Goal: Information Seeking & Learning: Learn about a topic

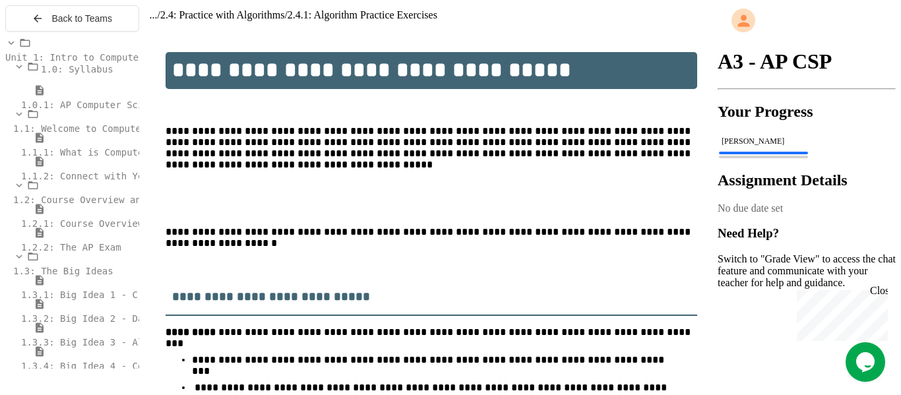
click at [652, 25] on div "... / 2.4: Practice with Algorithms / 2.4.1: Algorithm Practice Exercises" at bounding box center [428, 15] width 579 height 20
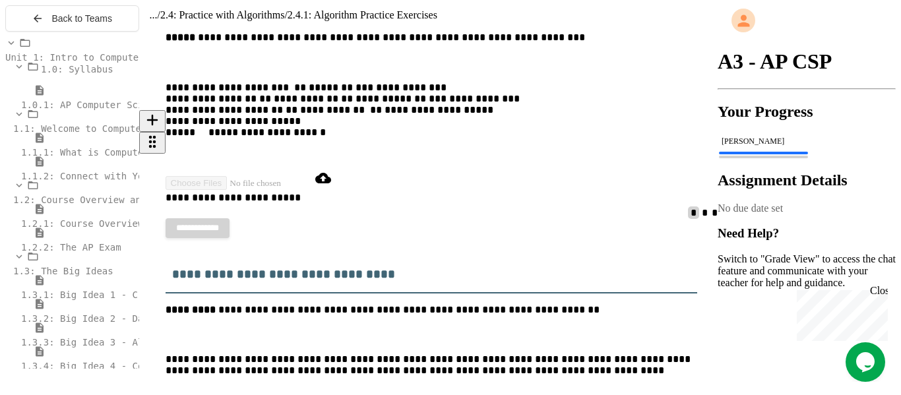
scroll to position [1280, 0]
